Goal: Check status: Check status

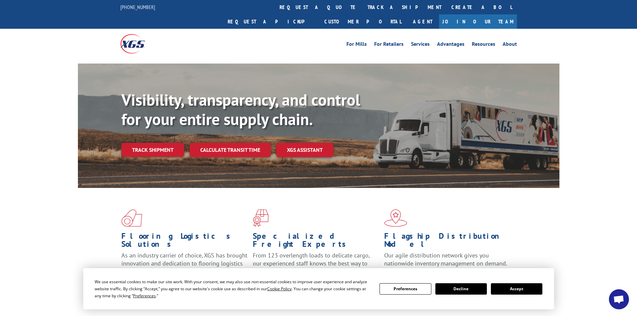
click at [527, 287] on button "Accept" at bounding box center [516, 288] width 51 height 11
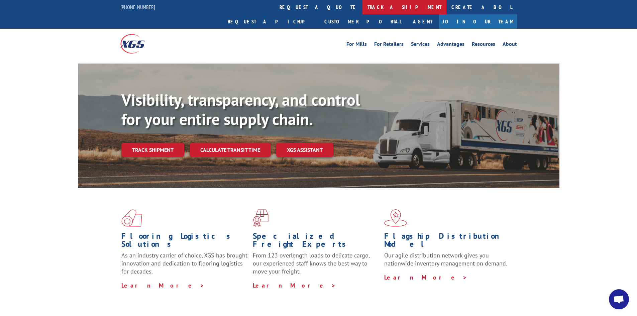
click at [362, 3] on link "track a shipment" at bounding box center [404, 7] width 84 height 14
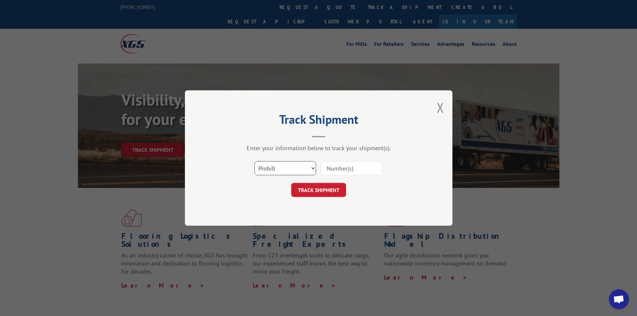
click at [304, 166] on select "Select category... Probill BOL PO" at bounding box center [284, 168] width 61 height 14
select select "bol"
click at [254, 161] on select "Select category... Probill BOL PO" at bounding box center [284, 168] width 61 height 14
click at [337, 165] on input at bounding box center [351, 168] width 61 height 14
paste input "041310339"
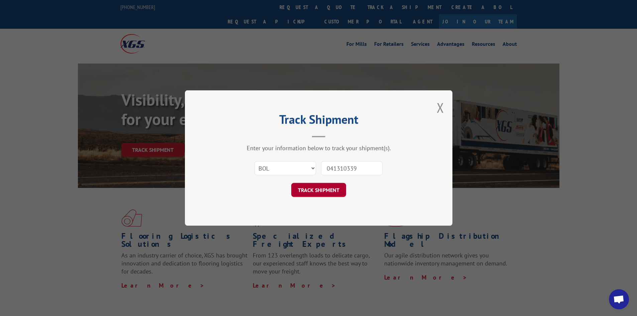
type input "041310339"
click button "TRACK SHIPMENT" at bounding box center [318, 190] width 55 height 14
